Goal: Task Accomplishment & Management: Complete application form

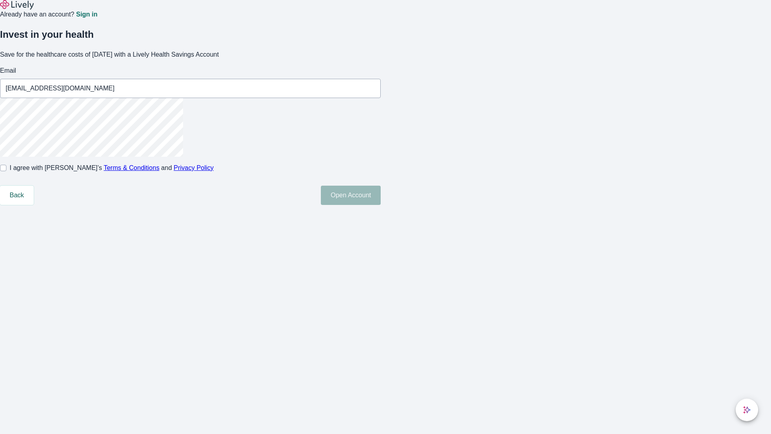
click at [6, 171] on input "I agree with Lively’s Terms & Conditions and Privacy Policy" at bounding box center [3, 168] width 6 height 6
checkbox input "true"
click at [381, 205] on button "Open Account" at bounding box center [351, 195] width 60 height 19
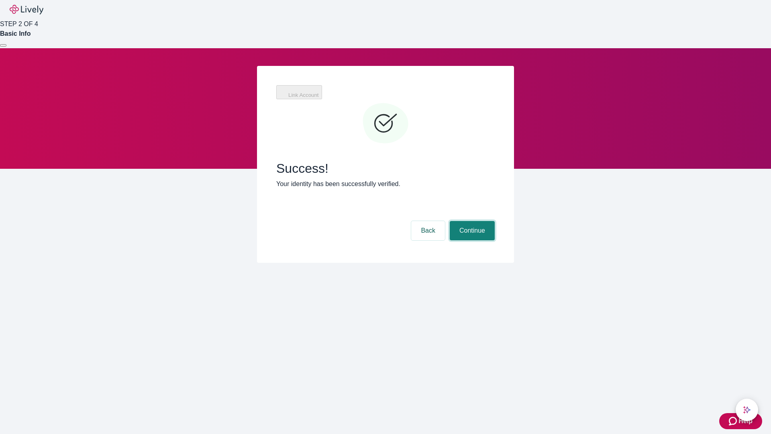
click at [471, 221] on button "Continue" at bounding box center [472, 230] width 45 height 19
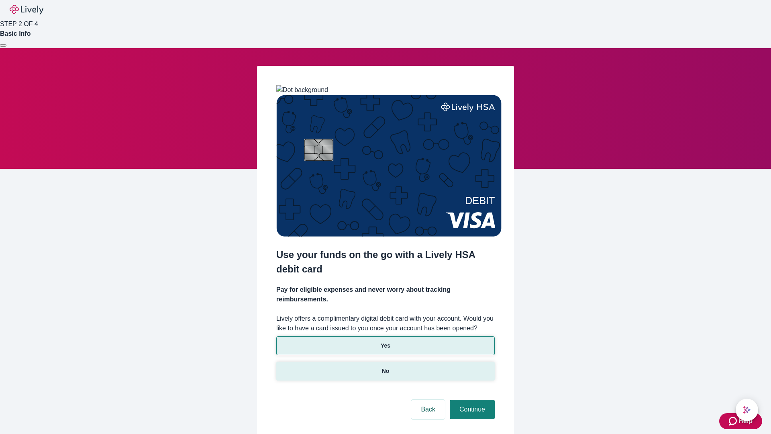
click at [385, 367] on p "No" at bounding box center [386, 371] width 8 height 8
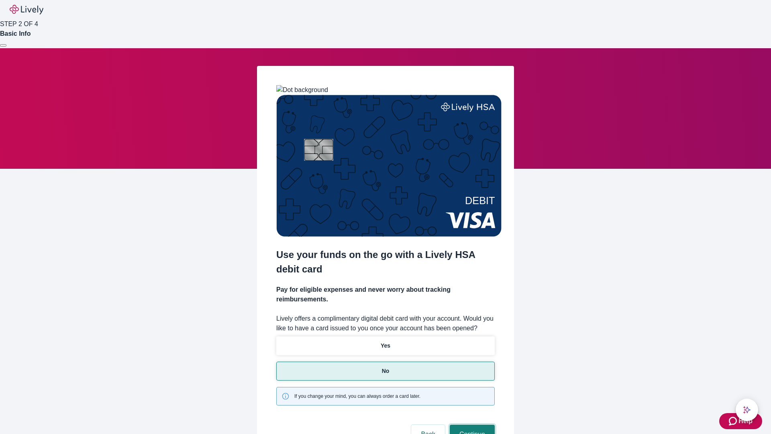
click at [471, 425] on button "Continue" at bounding box center [472, 434] width 45 height 19
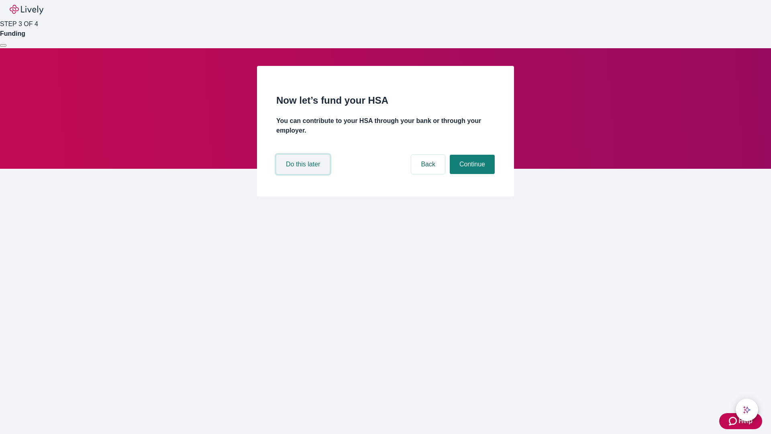
click at [304, 174] on button "Do this later" at bounding box center [302, 164] width 53 height 19
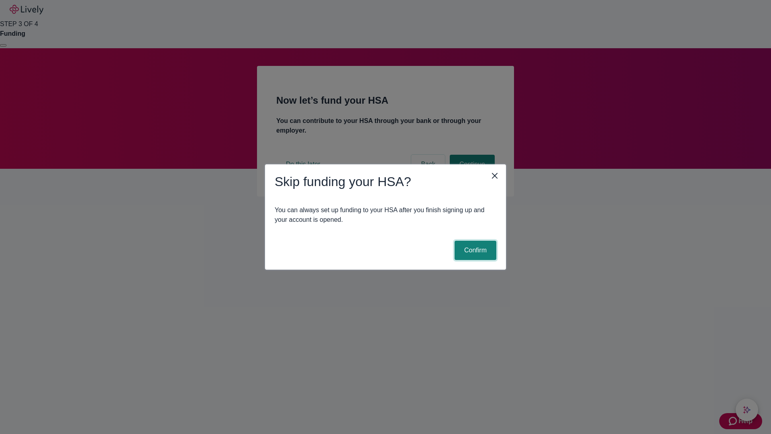
click at [475, 250] on button "Confirm" at bounding box center [476, 250] width 42 height 19
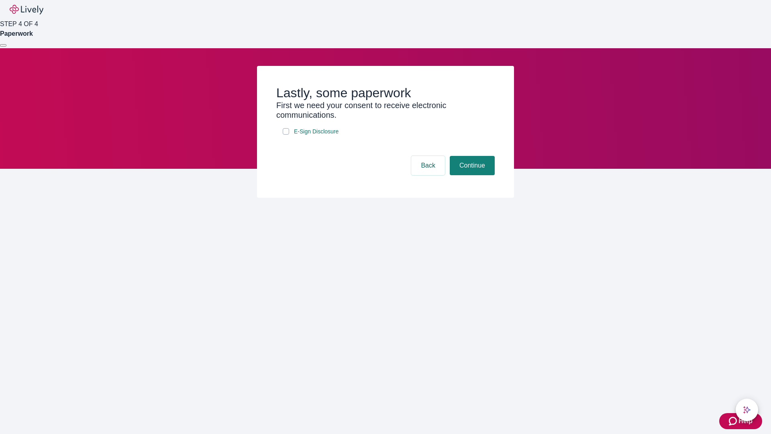
click at [286, 135] on input "E-Sign Disclosure" at bounding box center [286, 131] width 6 height 6
checkbox input "true"
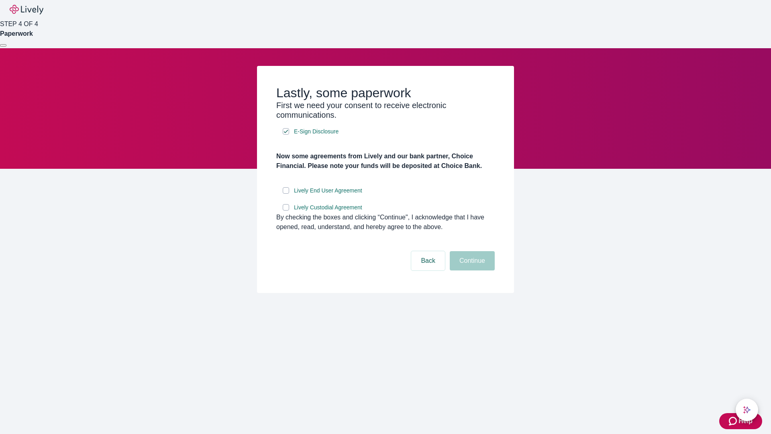
click at [286, 194] on input "Lively End User Agreement" at bounding box center [286, 190] width 6 height 6
checkbox input "true"
click at [286, 211] on input "Lively Custodial Agreement" at bounding box center [286, 207] width 6 height 6
checkbox input "true"
click at [471, 270] on button "Continue" at bounding box center [472, 260] width 45 height 19
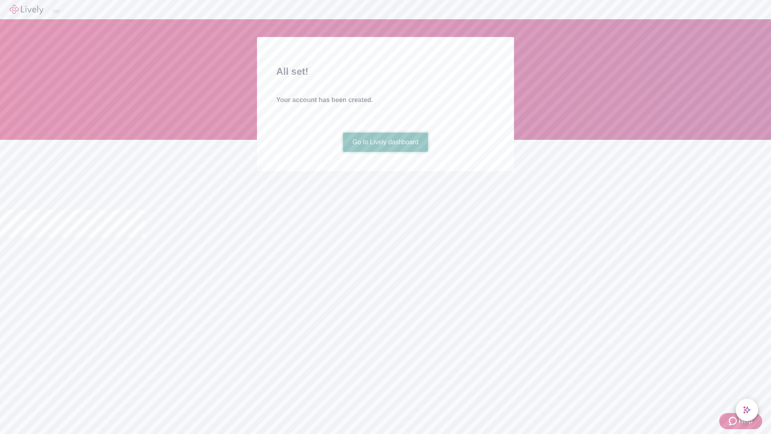
click at [385, 152] on link "Go to Lively dashboard" at bounding box center [386, 142] width 86 height 19
